Goal: Check status: Check status

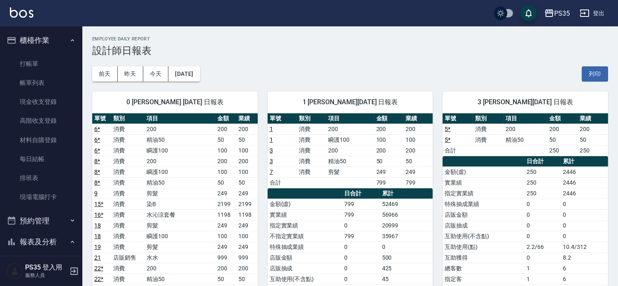
scroll to position [229, 0]
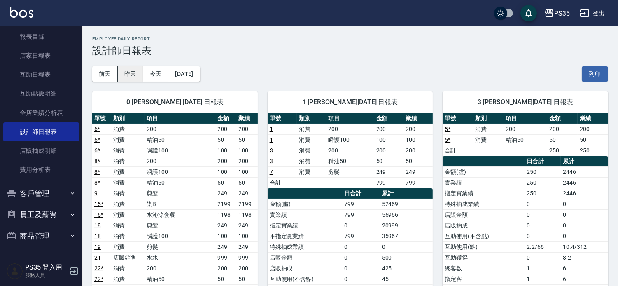
click at [129, 75] on button "昨天" at bounding box center [131, 73] width 26 height 15
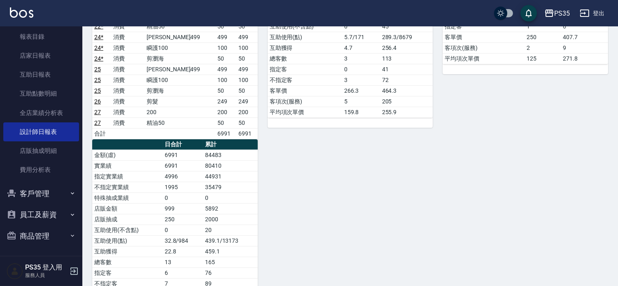
scroll to position [274, 0]
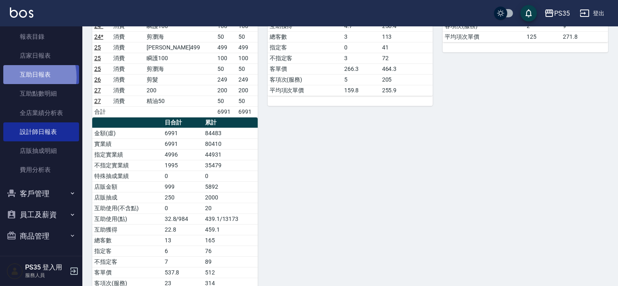
click at [18, 77] on link "互助日報表" at bounding box center [41, 74] width 76 height 19
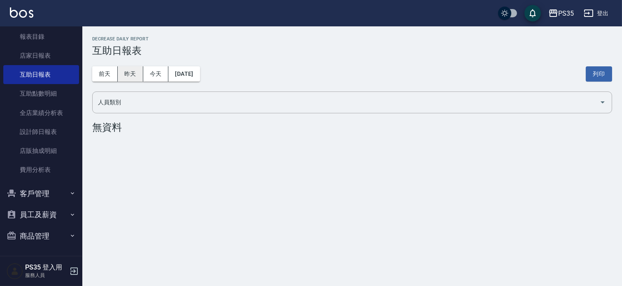
click at [127, 71] on button "昨天" at bounding box center [131, 73] width 26 height 15
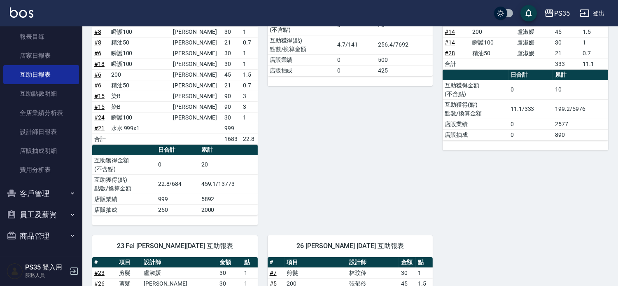
scroll to position [229, 0]
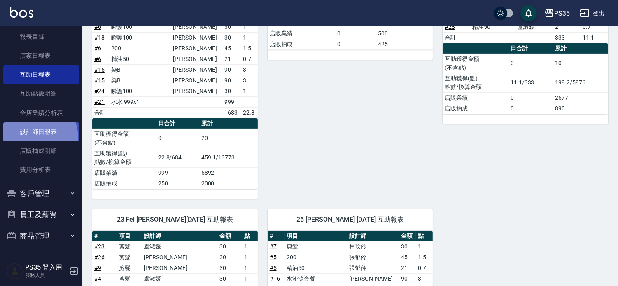
click at [34, 137] on link "設計師日報表" at bounding box center [41, 131] width 76 height 19
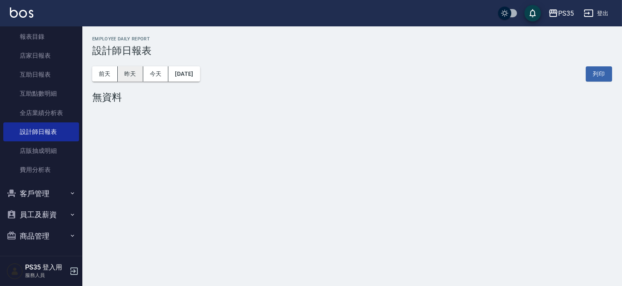
click at [134, 73] on button "昨天" at bounding box center [131, 73] width 26 height 15
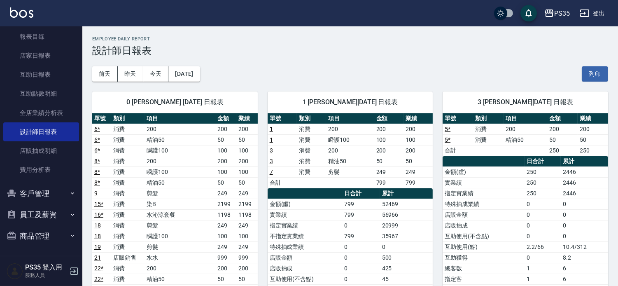
scroll to position [183, 0]
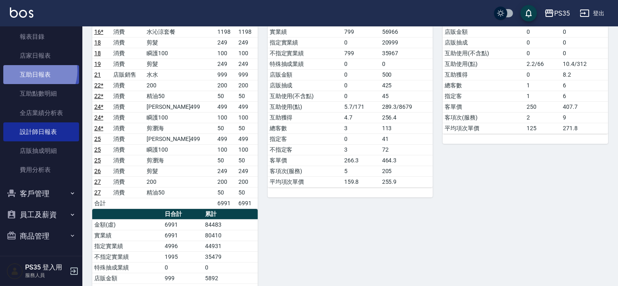
click at [32, 70] on link "互助日報表" at bounding box center [41, 74] width 76 height 19
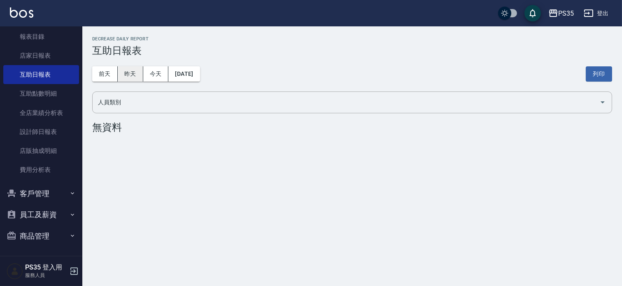
click at [133, 70] on button "昨天" at bounding box center [131, 73] width 26 height 15
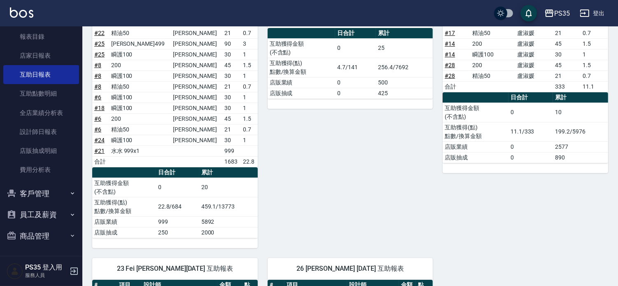
scroll to position [183, 0]
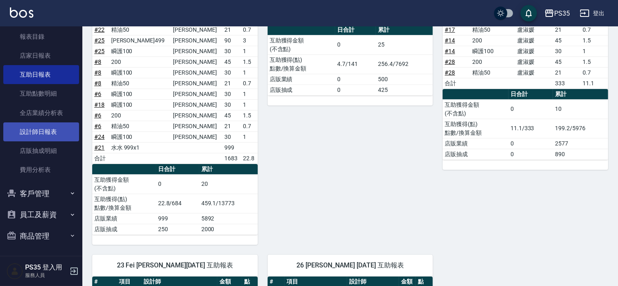
click at [59, 136] on link "設計師日報表" at bounding box center [41, 131] width 76 height 19
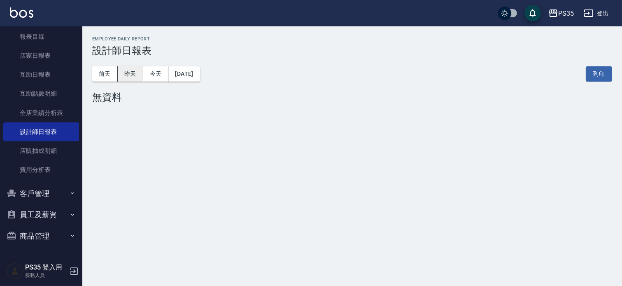
click at [132, 71] on button "昨天" at bounding box center [131, 73] width 26 height 15
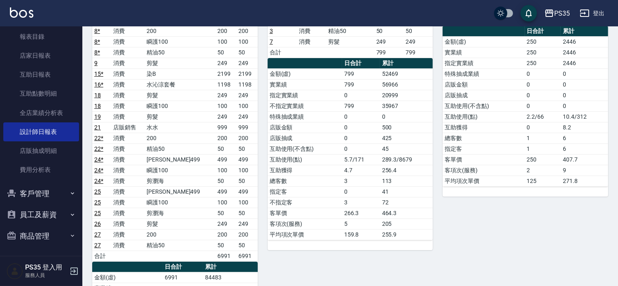
scroll to position [229, 0]
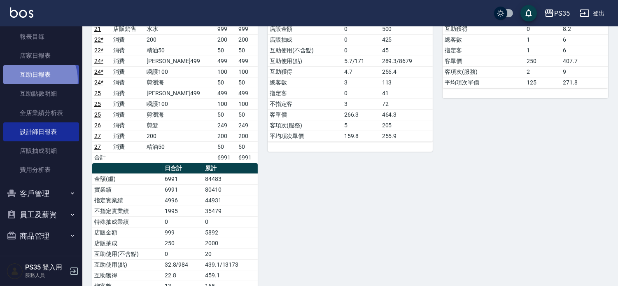
click at [31, 80] on link "互助日報表" at bounding box center [41, 74] width 76 height 19
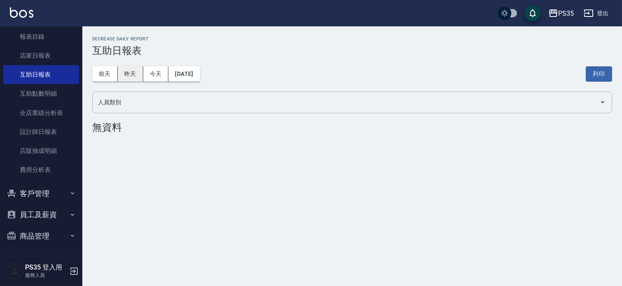
click at [131, 77] on button "昨天" at bounding box center [131, 73] width 26 height 15
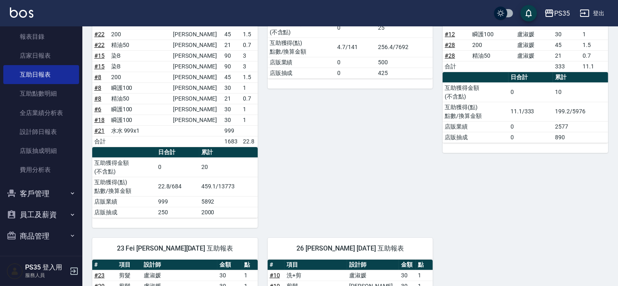
scroll to position [189, 0]
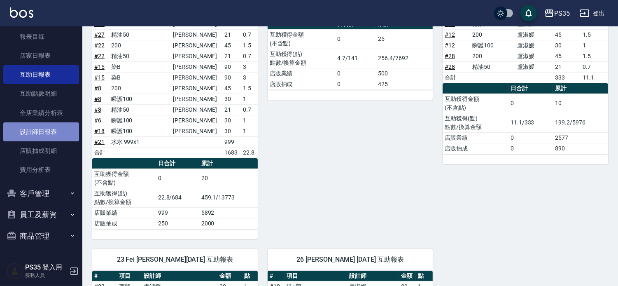
click at [42, 139] on link "設計師日報表" at bounding box center [41, 131] width 76 height 19
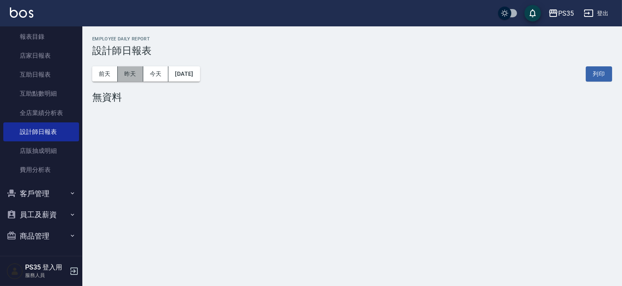
click at [129, 67] on button "昨天" at bounding box center [131, 73] width 26 height 15
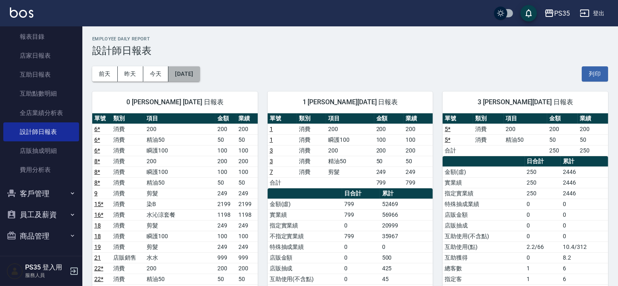
click at [185, 71] on button "[DATE]" at bounding box center [183, 73] width 31 height 15
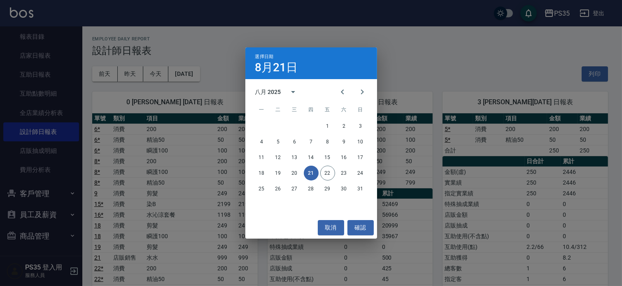
click at [281, 94] on div "八月 2025" at bounding box center [268, 92] width 26 height 9
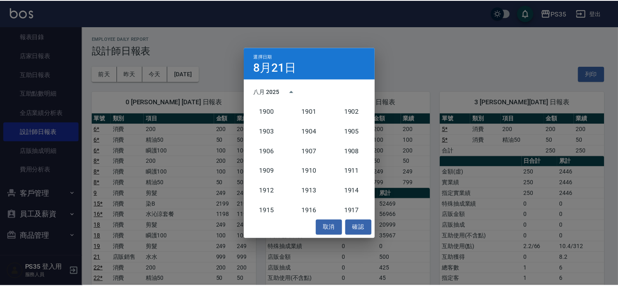
scroll to position [762, 0]
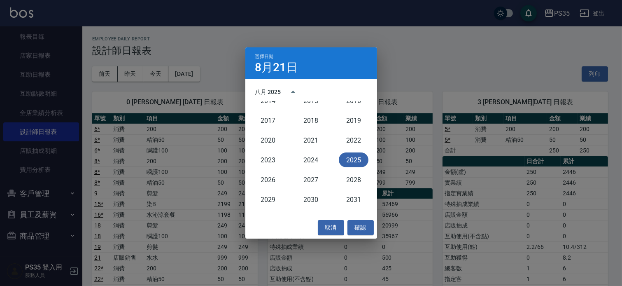
click at [361, 94] on div "八月 2025" at bounding box center [312, 92] width 132 height 12
click at [363, 220] on button "確認" at bounding box center [361, 227] width 26 height 15
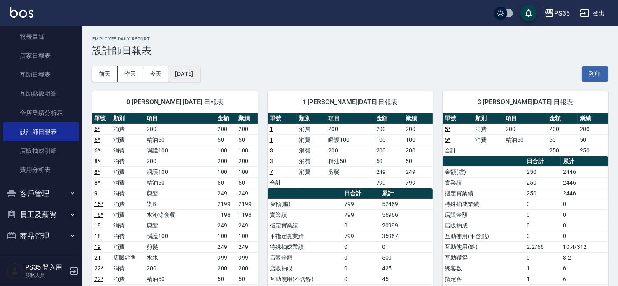
click at [200, 75] on button "[DATE]" at bounding box center [183, 73] width 31 height 15
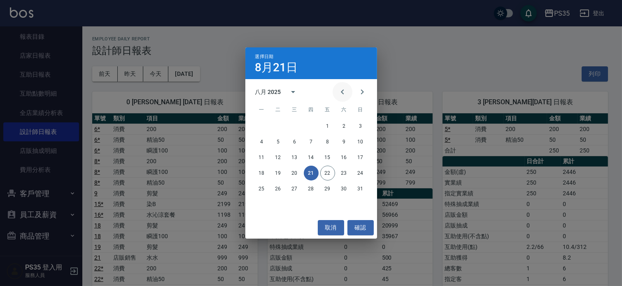
click at [338, 91] on icon "Previous month" at bounding box center [343, 92] width 10 height 10
click at [260, 175] on button "21" at bounding box center [262, 173] width 15 height 15
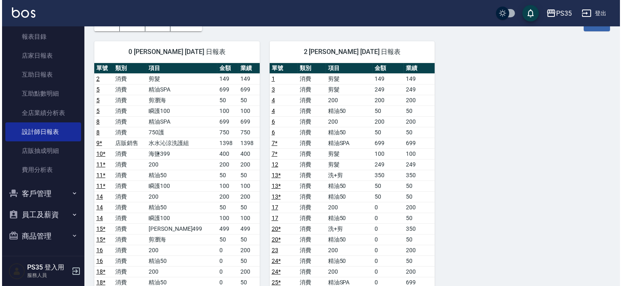
scroll to position [46, 0]
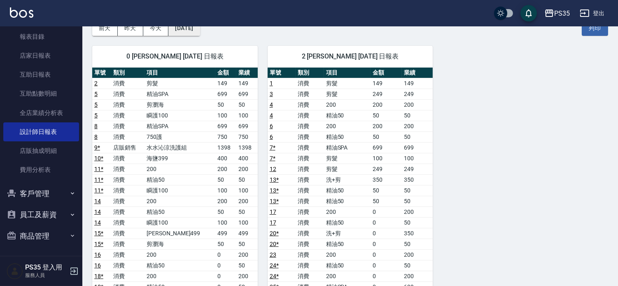
click at [200, 27] on button "[DATE]" at bounding box center [183, 28] width 31 height 15
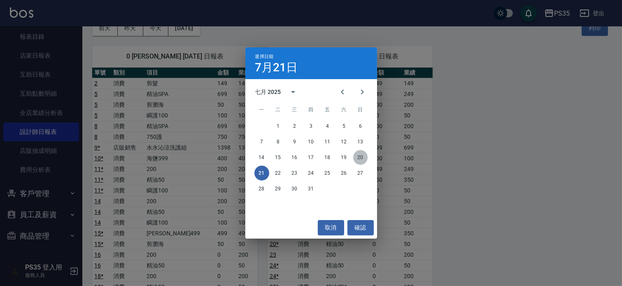
click at [362, 156] on button "20" at bounding box center [360, 157] width 15 height 15
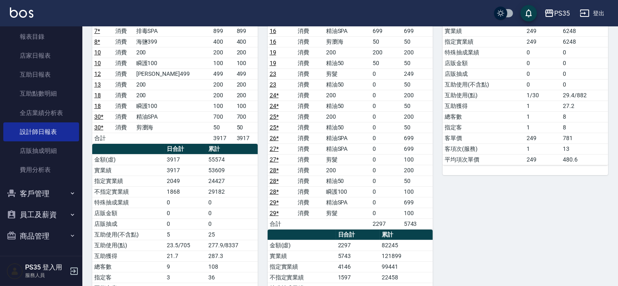
scroll to position [229, 0]
